Goal: Task Accomplishment & Management: Manage account settings

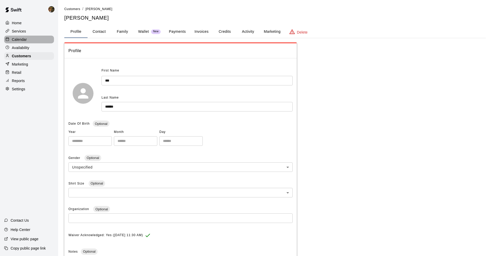
click at [32, 39] on div "Calendar" at bounding box center [29, 40] width 50 height 8
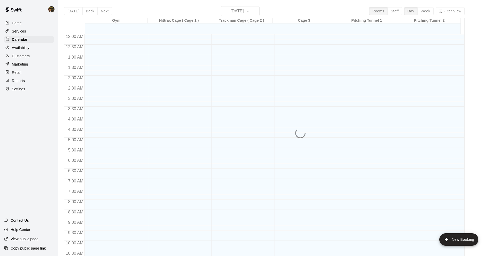
scroll to position [253, 0]
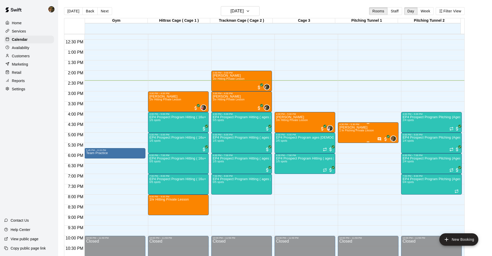
click at [348, 132] on div "Fidel Romero 1 hr Pitching Private Lesson" at bounding box center [356, 254] width 35 height 256
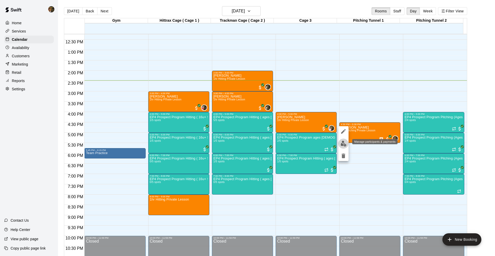
click at [343, 145] on img "edit" at bounding box center [344, 144] width 6 height 6
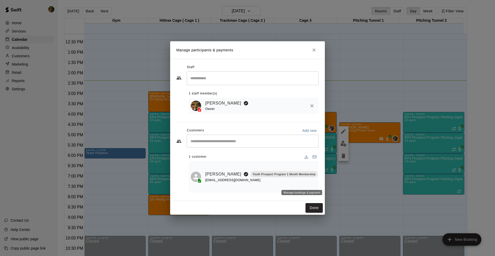
click at [320, 183] on icon "Manage bookings & payment" at bounding box center [322, 185] width 5 height 5
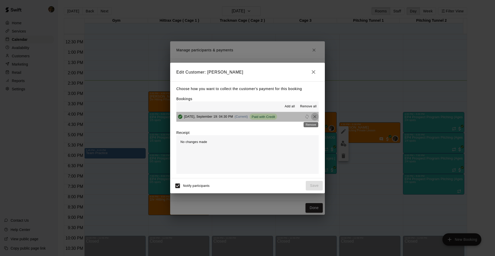
click at [313, 118] on icon "Remove" at bounding box center [314, 116] width 5 height 5
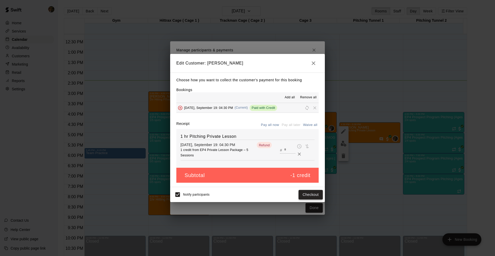
click at [302, 193] on button "Checkout" at bounding box center [311, 195] width 24 height 10
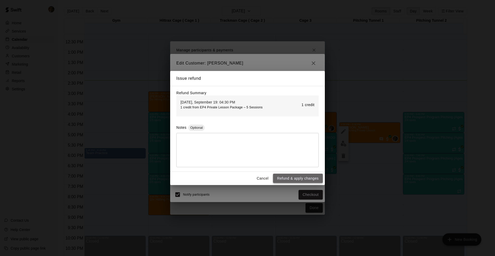
click at [298, 177] on button "Refund & apply changes" at bounding box center [298, 179] width 50 height 10
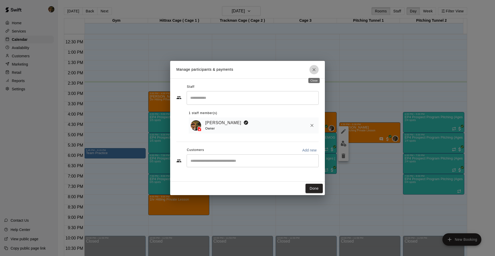
click at [313, 74] on button "Close" at bounding box center [314, 69] width 9 height 9
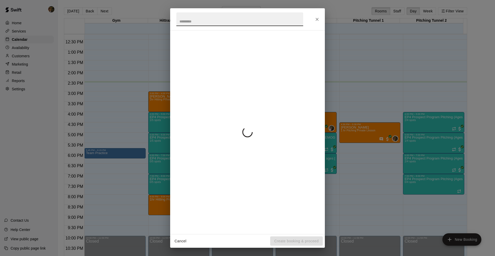
click at [348, 139] on div "Cancel Create booking & proceed" at bounding box center [247, 128] width 495 height 256
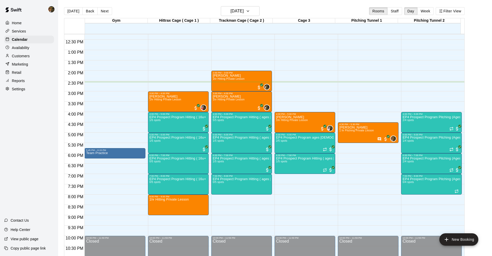
click at [348, 139] on div "Fidel Romero 1 hr Pitching Private Lesson" at bounding box center [356, 254] width 35 height 256
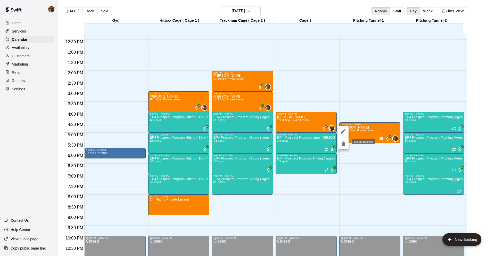
click at [343, 142] on icon "delete" at bounding box center [344, 143] width 4 height 5
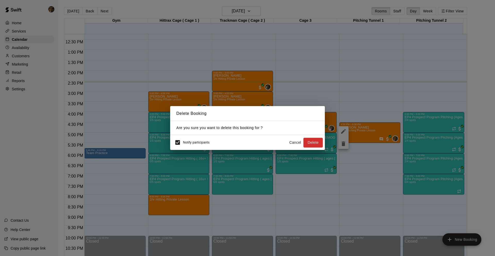
click at [362, 135] on div "Delete Booking Are you sure you want to delete this booking for ? Notify partic…" at bounding box center [247, 128] width 495 height 256
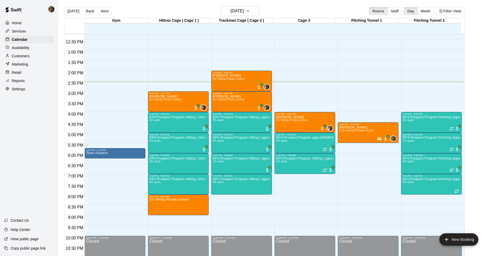
click at [362, 135] on div "Fidel Romero 1 hr Pitching Private Lesson" at bounding box center [356, 254] width 35 height 256
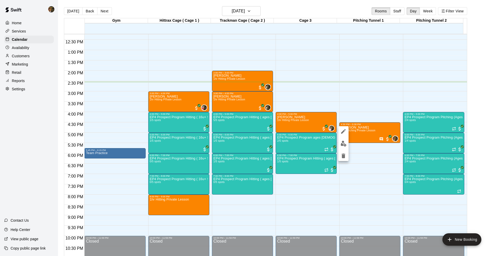
click at [347, 142] on button "edit" at bounding box center [344, 144] width 10 height 10
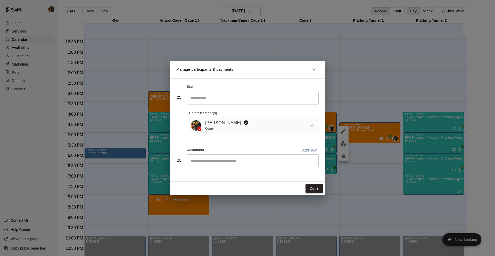
click at [350, 142] on div "Manage participants & payments Staff ​ 1 staff member(s) Francisco Gracesqui Ow…" at bounding box center [247, 128] width 495 height 256
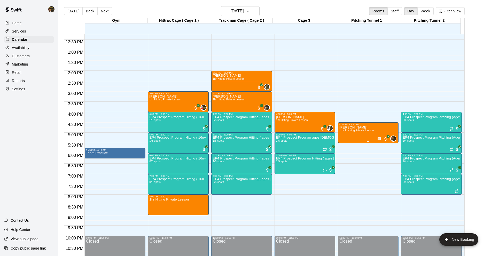
click at [350, 137] on div "Fidel Romero 1 hr Pitching Private Lesson" at bounding box center [356, 254] width 35 height 256
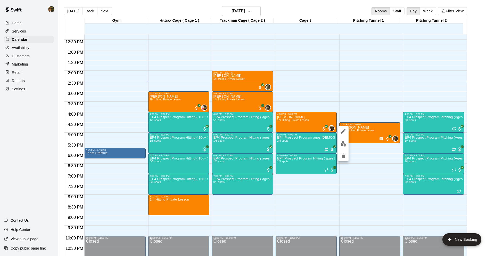
click at [346, 154] on icon "delete" at bounding box center [344, 156] width 6 height 6
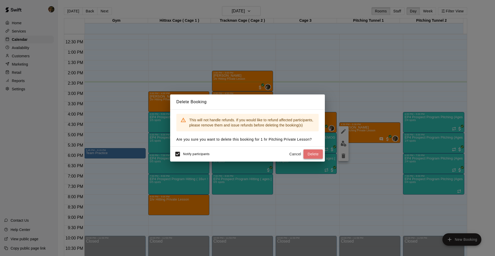
click at [318, 154] on button "Delete" at bounding box center [313, 154] width 19 height 10
